Goal: Task Accomplishment & Management: Manage account settings

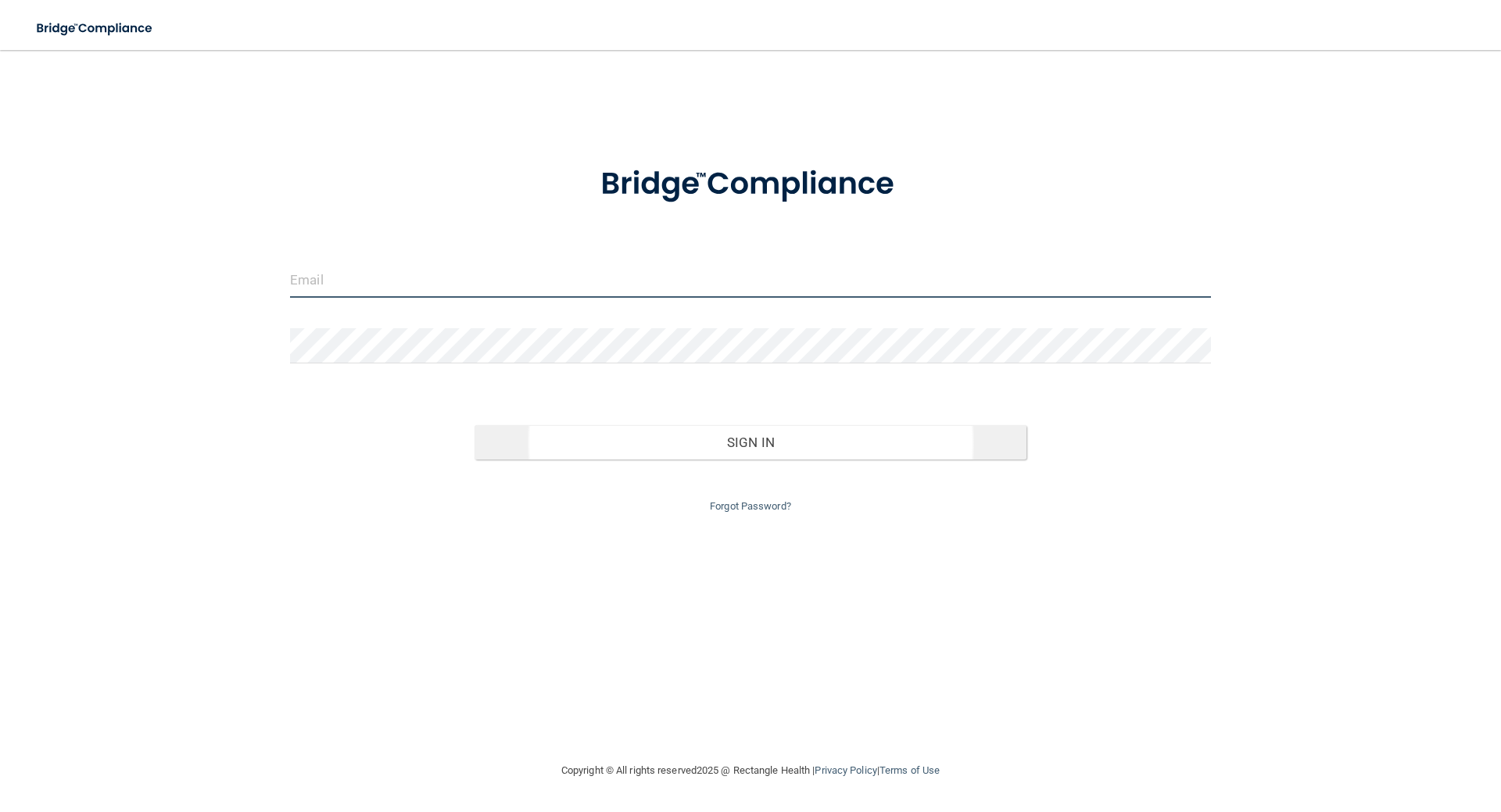
type input "[EMAIL_ADDRESS][DOMAIN_NAME]"
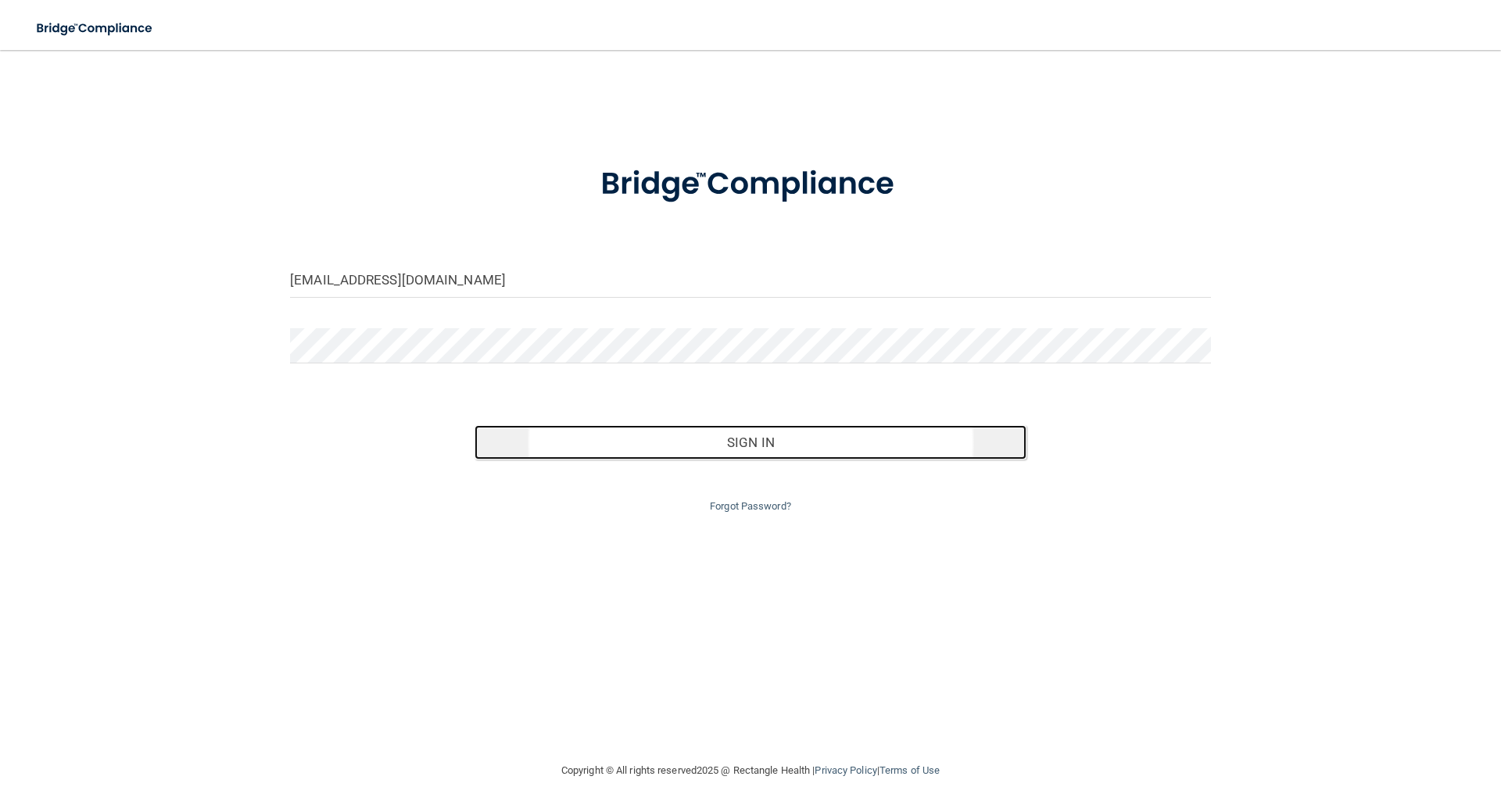
click at [816, 449] on button "Sign In" at bounding box center [751, 443] width 553 height 34
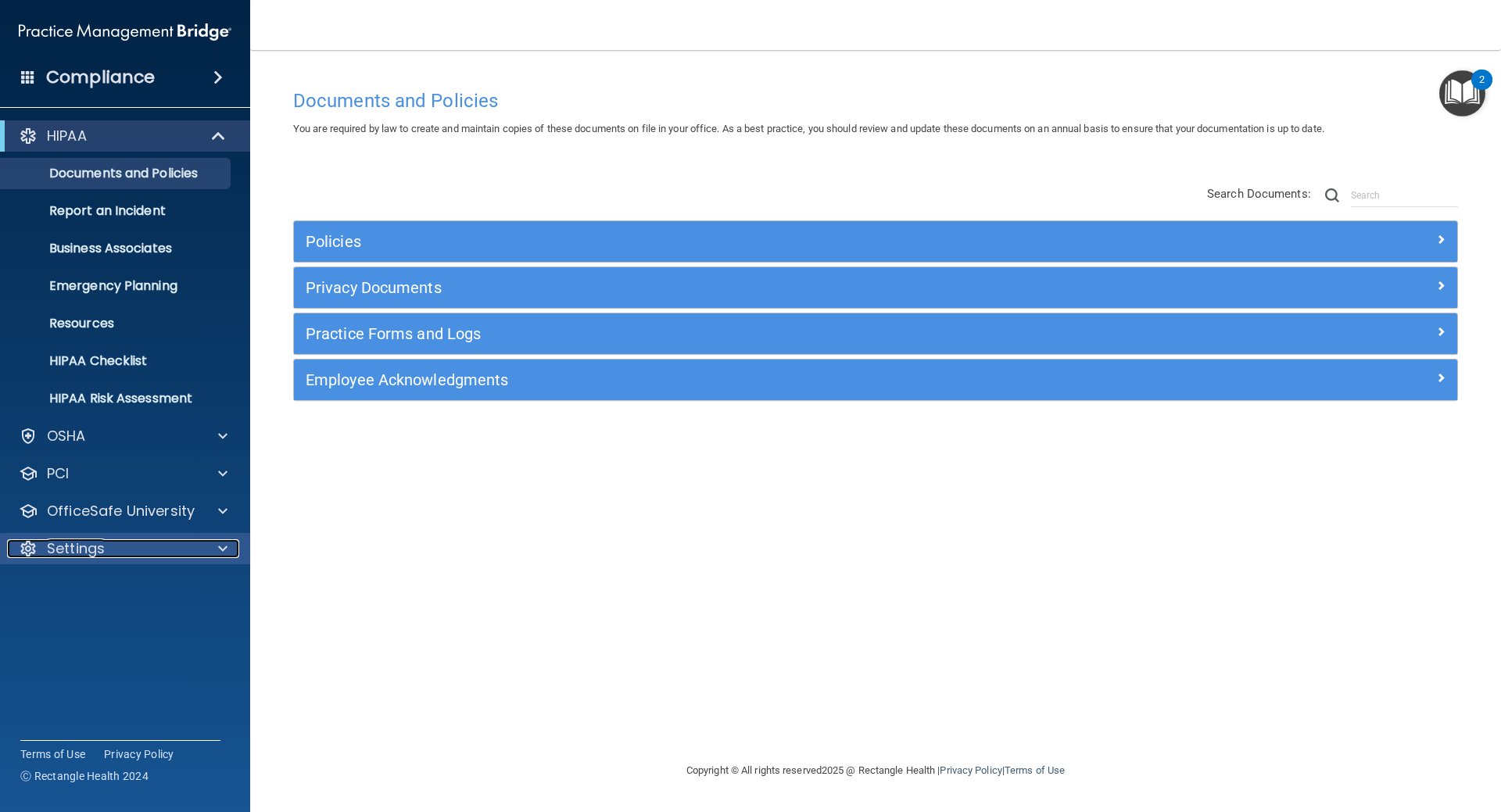
click at [118, 544] on div "Settings" at bounding box center [103, 549] width 194 height 19
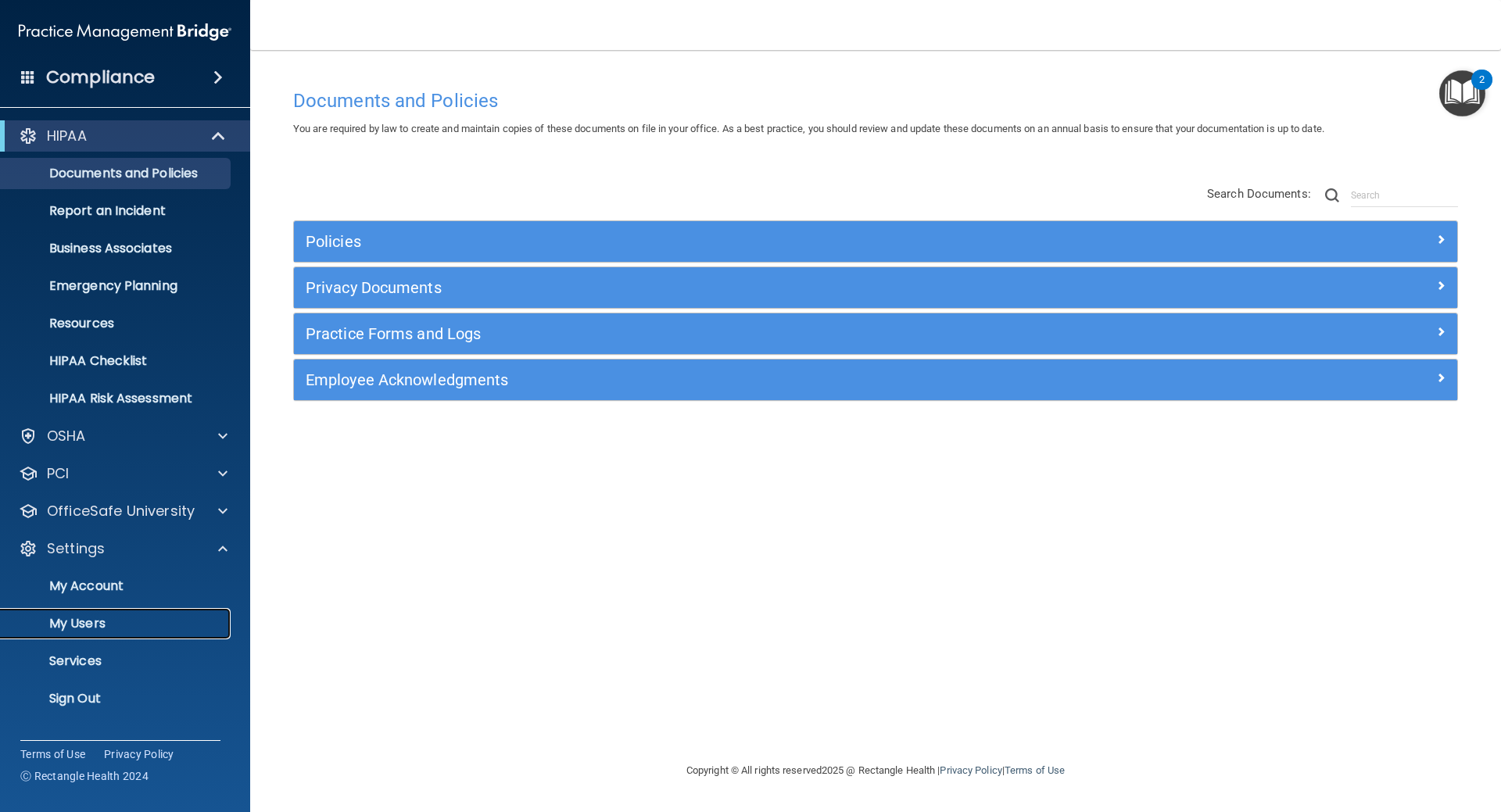
click at [92, 625] on p "My Users" at bounding box center [117, 623] width 214 height 15
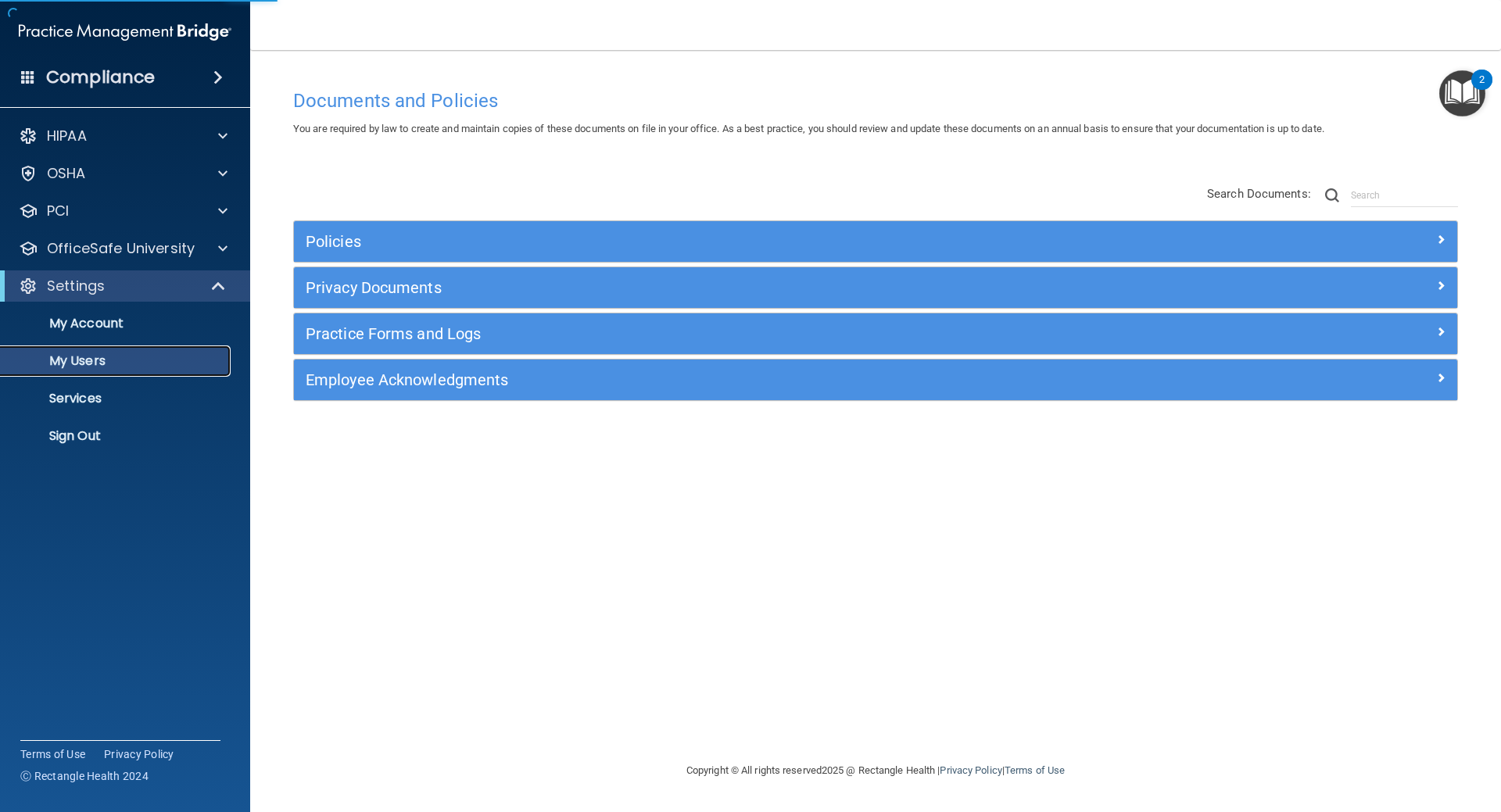
select select "20"
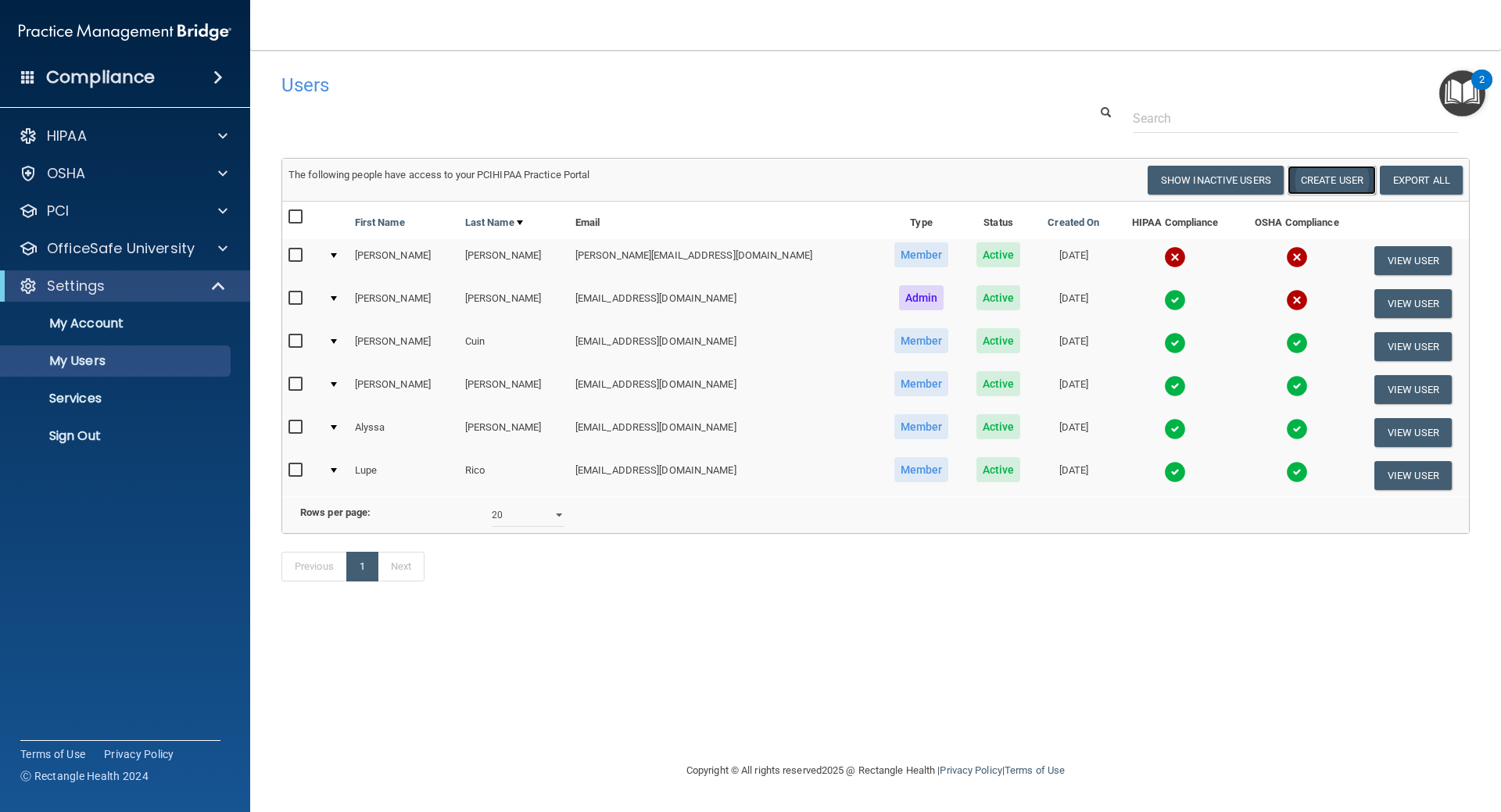
click at [1328, 183] on button "Create User" at bounding box center [1331, 180] width 89 height 29
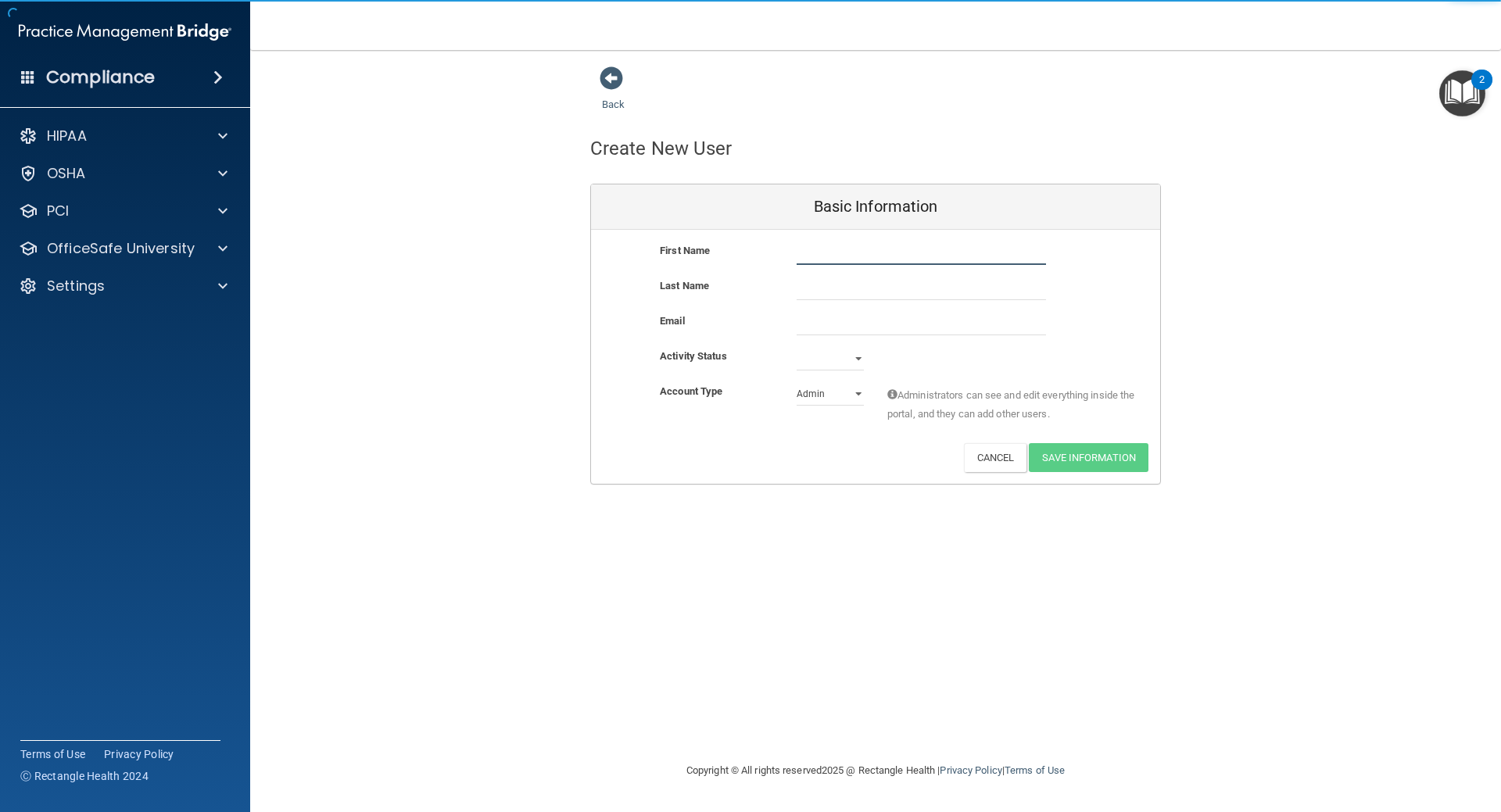
click at [810, 249] on input "text" at bounding box center [921, 252] width 250 height 23
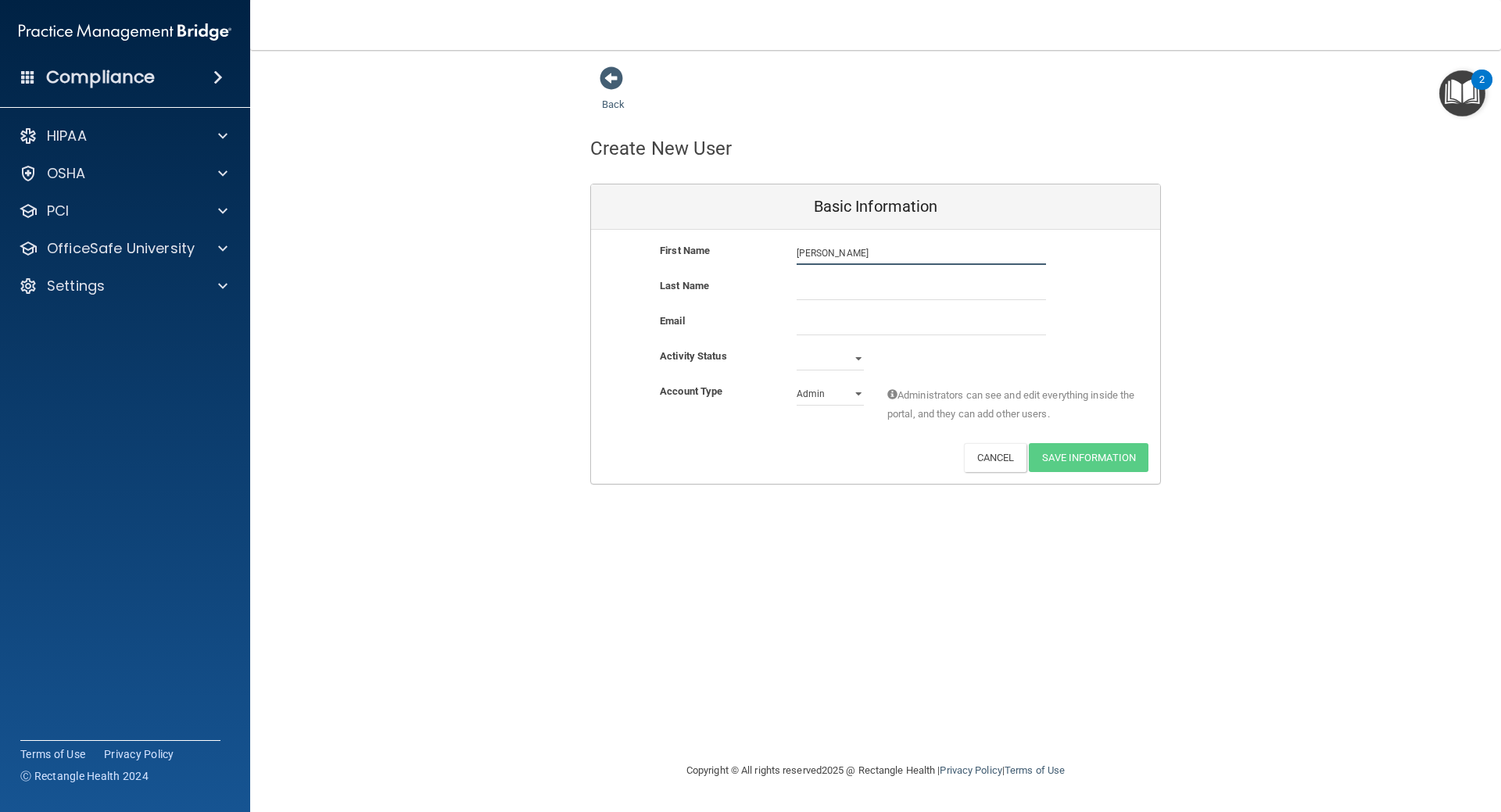
type input "[PERSON_NAME]"
type input "[EMAIL_ADDRESS][DOMAIN_NAME]"
click at [859, 364] on select "Active Inactive" at bounding box center [830, 358] width 67 height 23
select select "active"
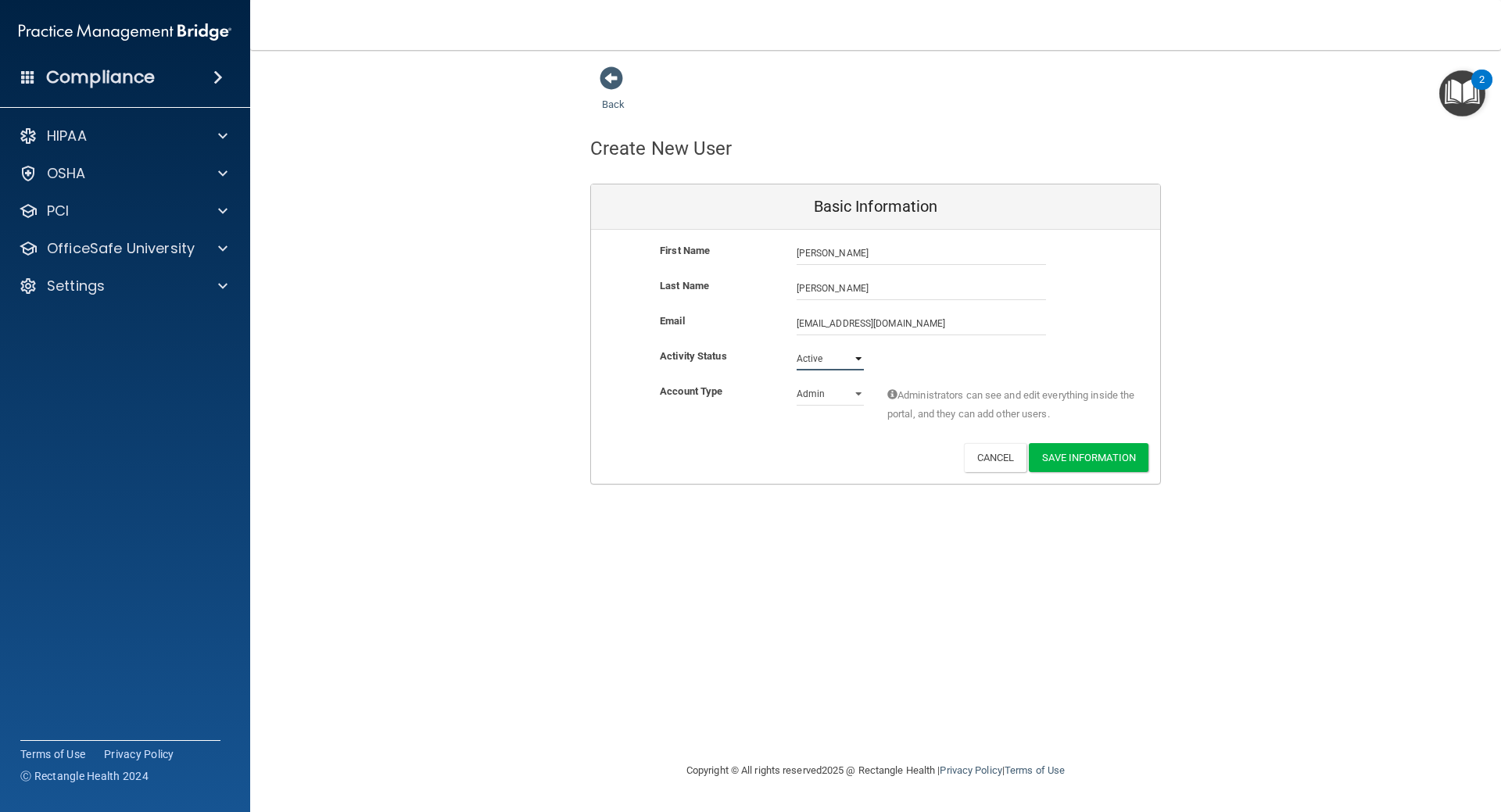
click at [797, 347] on select "Active Inactive" at bounding box center [830, 358] width 67 height 23
click at [857, 394] on select "Admin Member" at bounding box center [830, 394] width 67 height 23
select select "practice_member"
click at [797, 382] on select "Admin Member" at bounding box center [830, 394] width 67 height 23
click at [1101, 455] on button "Save Information" at bounding box center [1089, 458] width 120 height 29
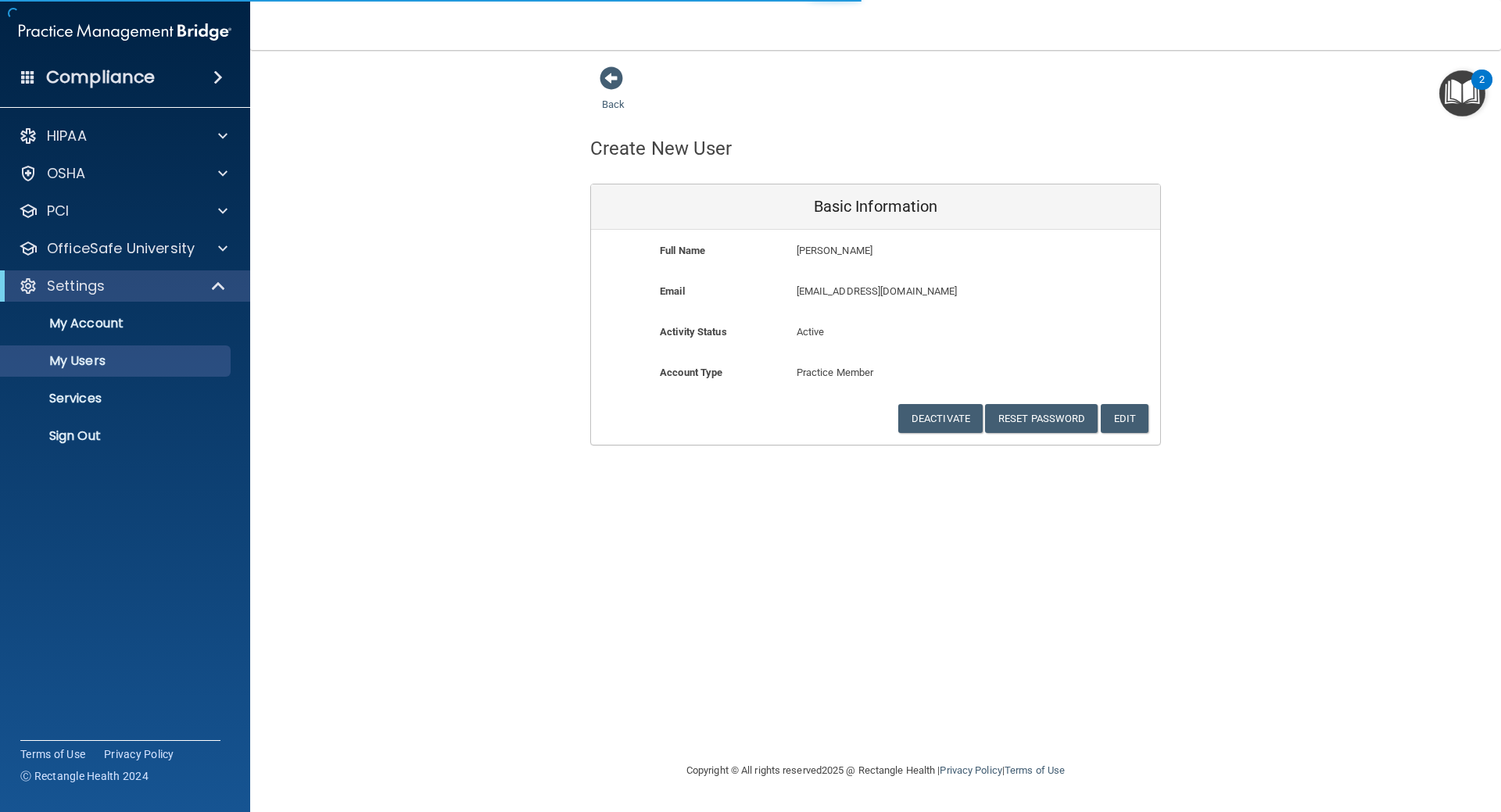
select select "20"
